Goal: Task Accomplishment & Management: Use online tool/utility

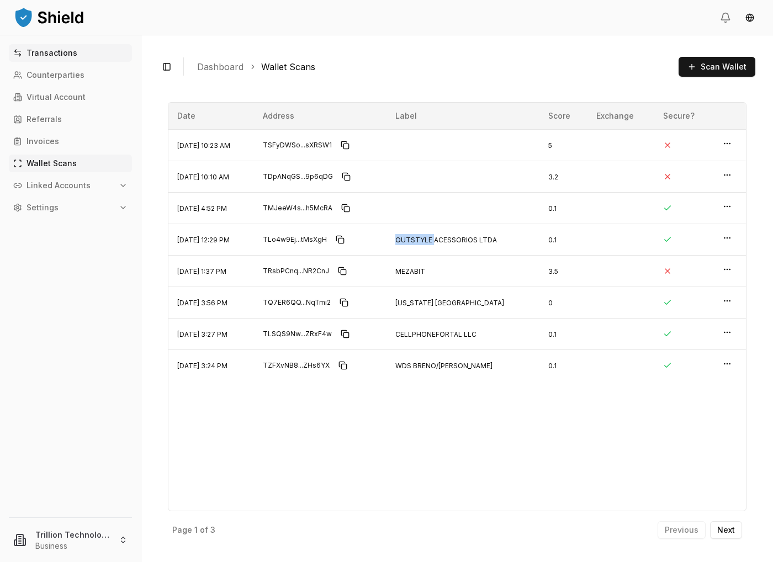
click at [67, 55] on p "Transactions" at bounding box center [52, 53] width 51 height 8
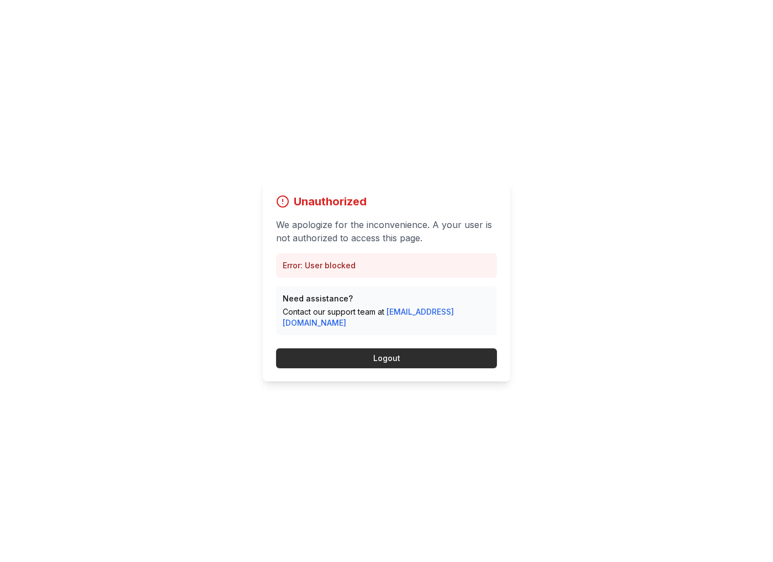
click at [394, 355] on button "Logout" at bounding box center [386, 358] width 221 height 20
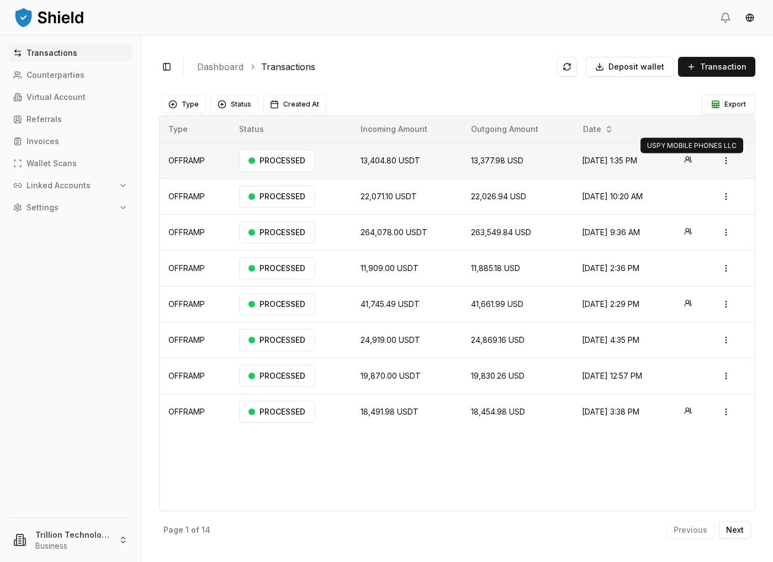
click at [690, 160] on icon at bounding box center [687, 161] width 5 height 3
click at [727, 160] on html "Transactions Counterparties Virtual Account Referrals Invoices Wallet Scans Lin…" at bounding box center [386, 281] width 773 height 562
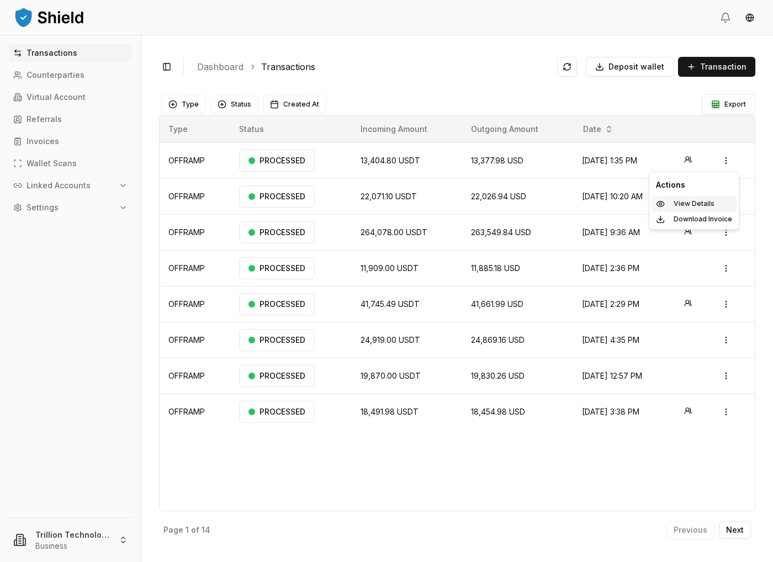
click at [709, 201] on p "View Details" at bounding box center [694, 203] width 41 height 7
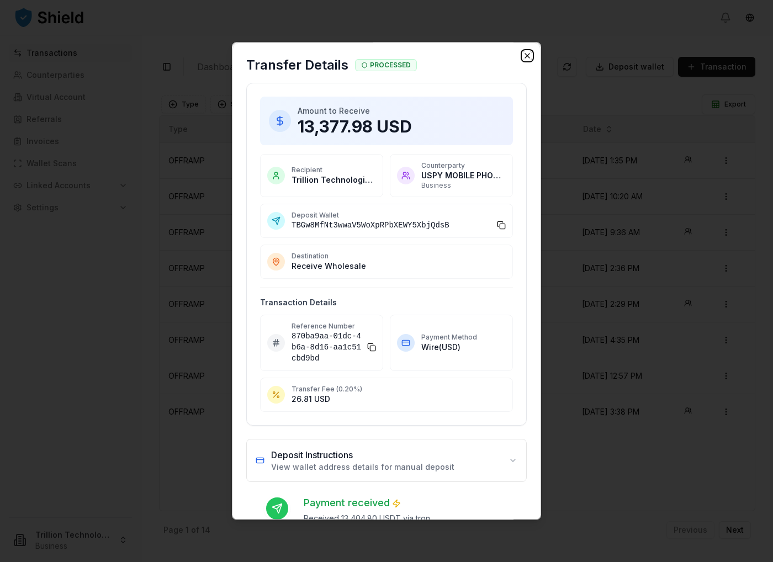
click at [523, 53] on icon "button" at bounding box center [527, 55] width 9 height 9
